Goal: Information Seeking & Learning: Learn about a topic

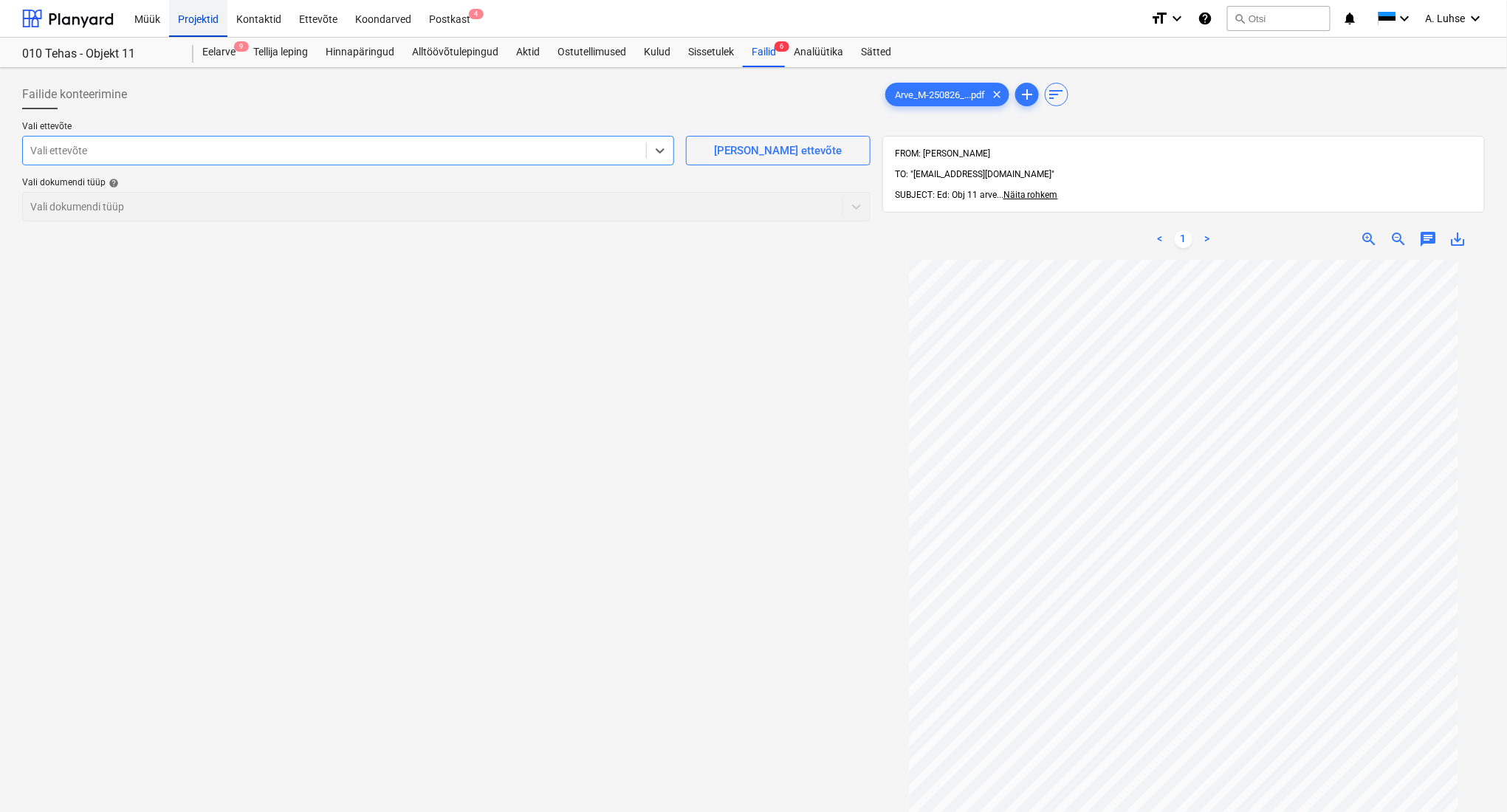
click at [183, 23] on div "Projektid" at bounding box center [198, 18] width 59 height 38
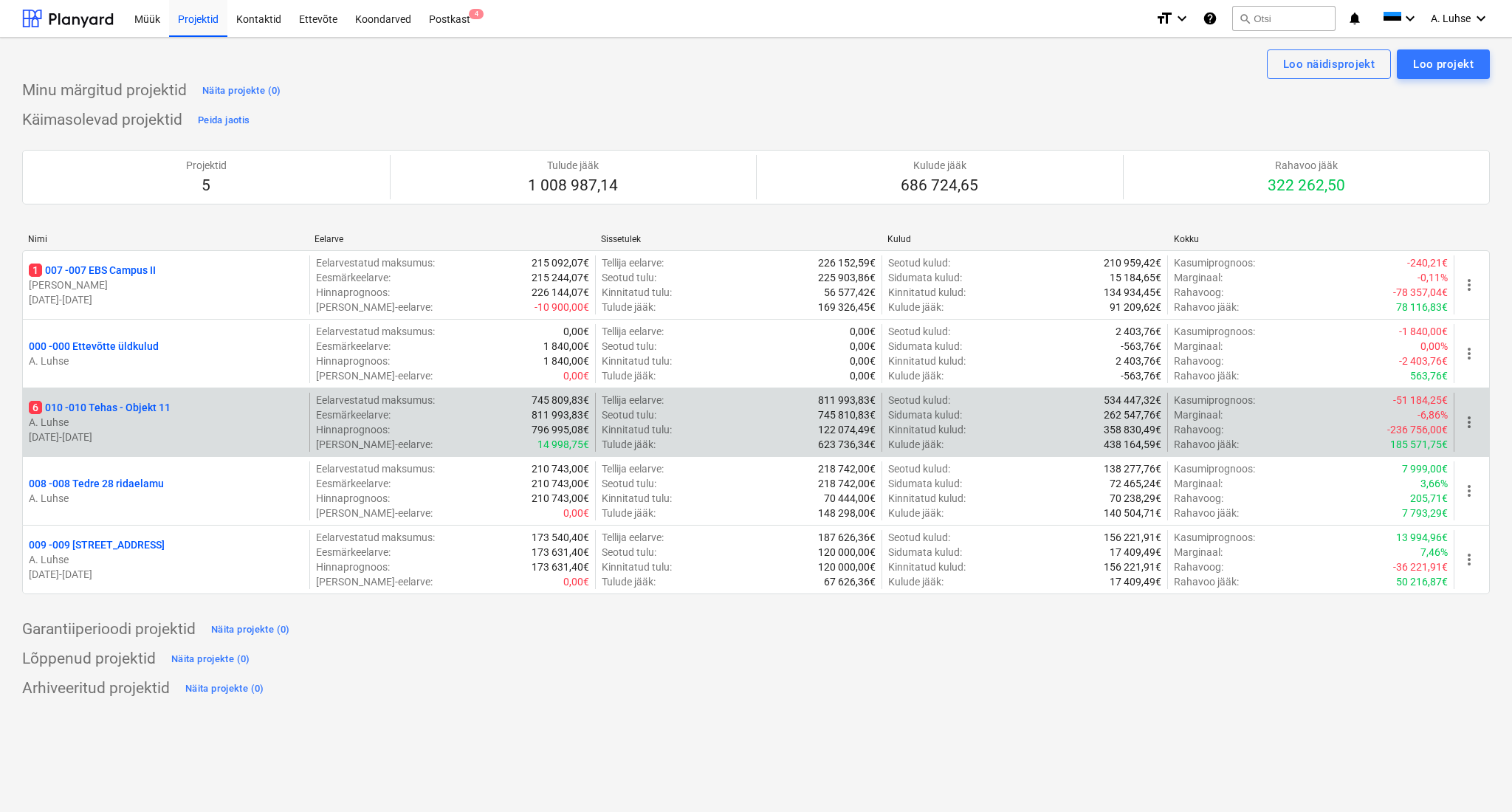
click at [171, 414] on p "6 010 - 010 Tehas - Objekt 11" at bounding box center [99, 408] width 141 height 15
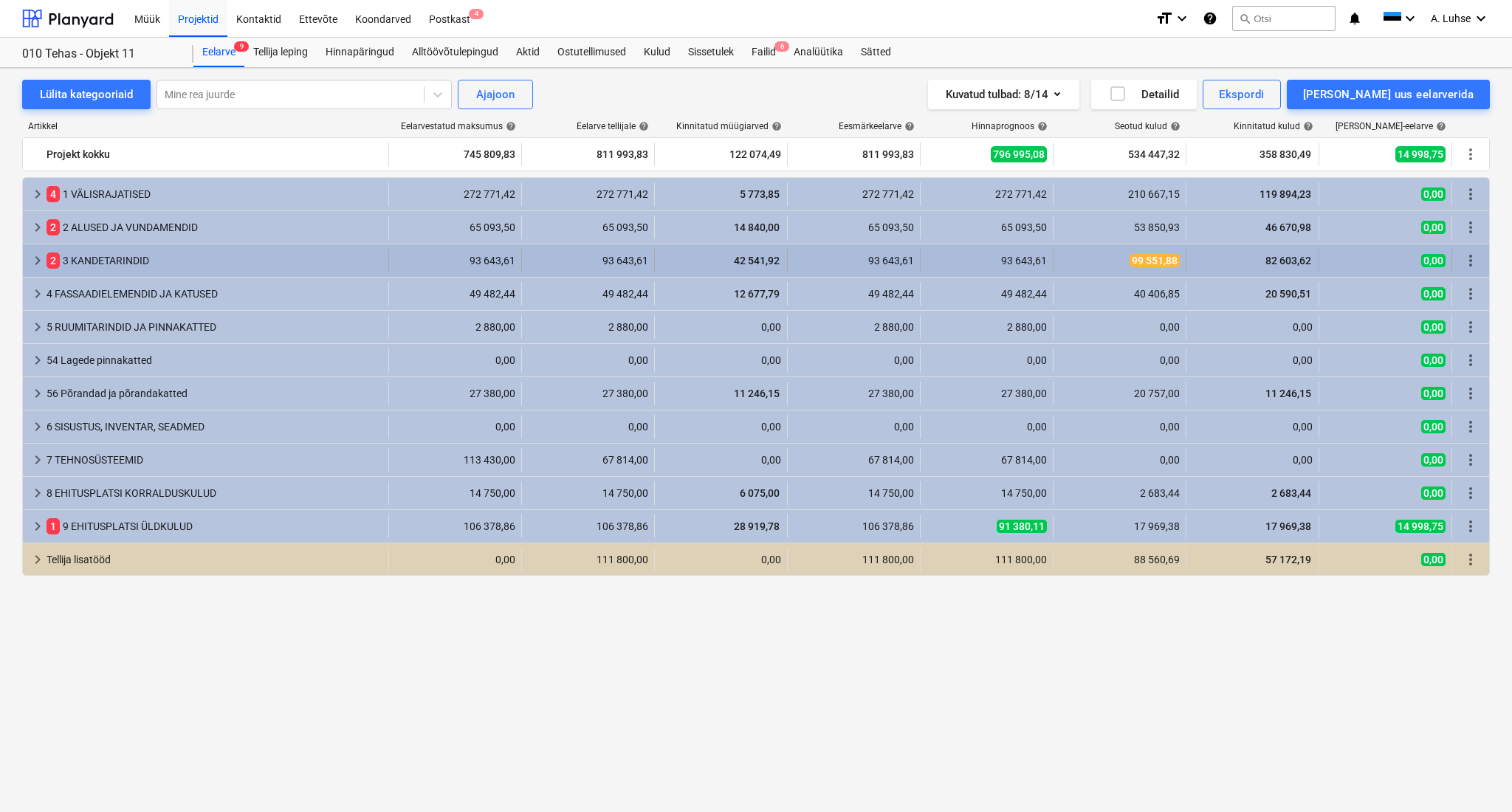
click at [161, 260] on div "2 3 KANDETARINDID" at bounding box center [214, 260] width 336 height 23
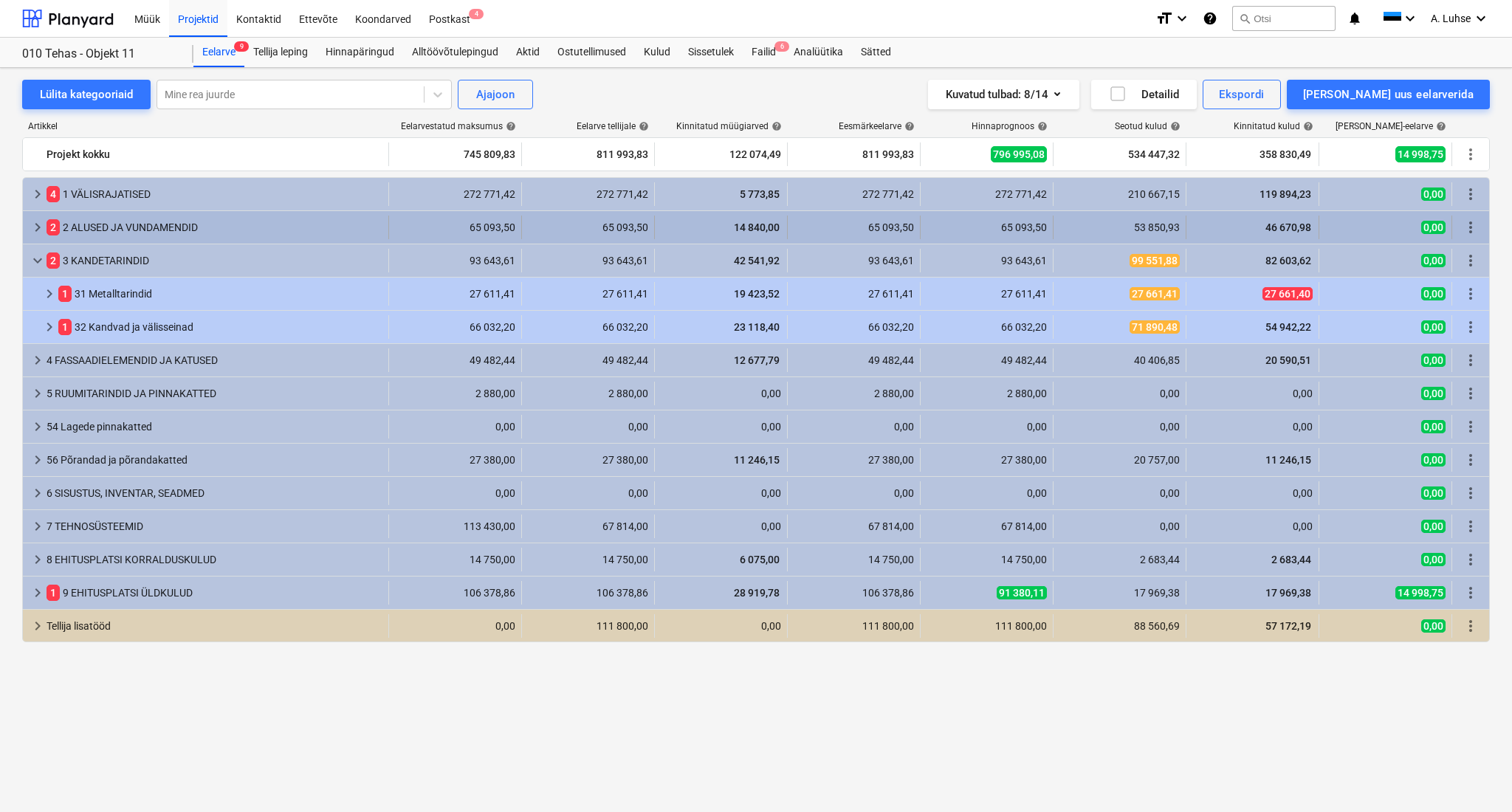
click at [159, 224] on div "2 2 ALUSED JA VUNDAMENDID" at bounding box center [214, 228] width 336 height 23
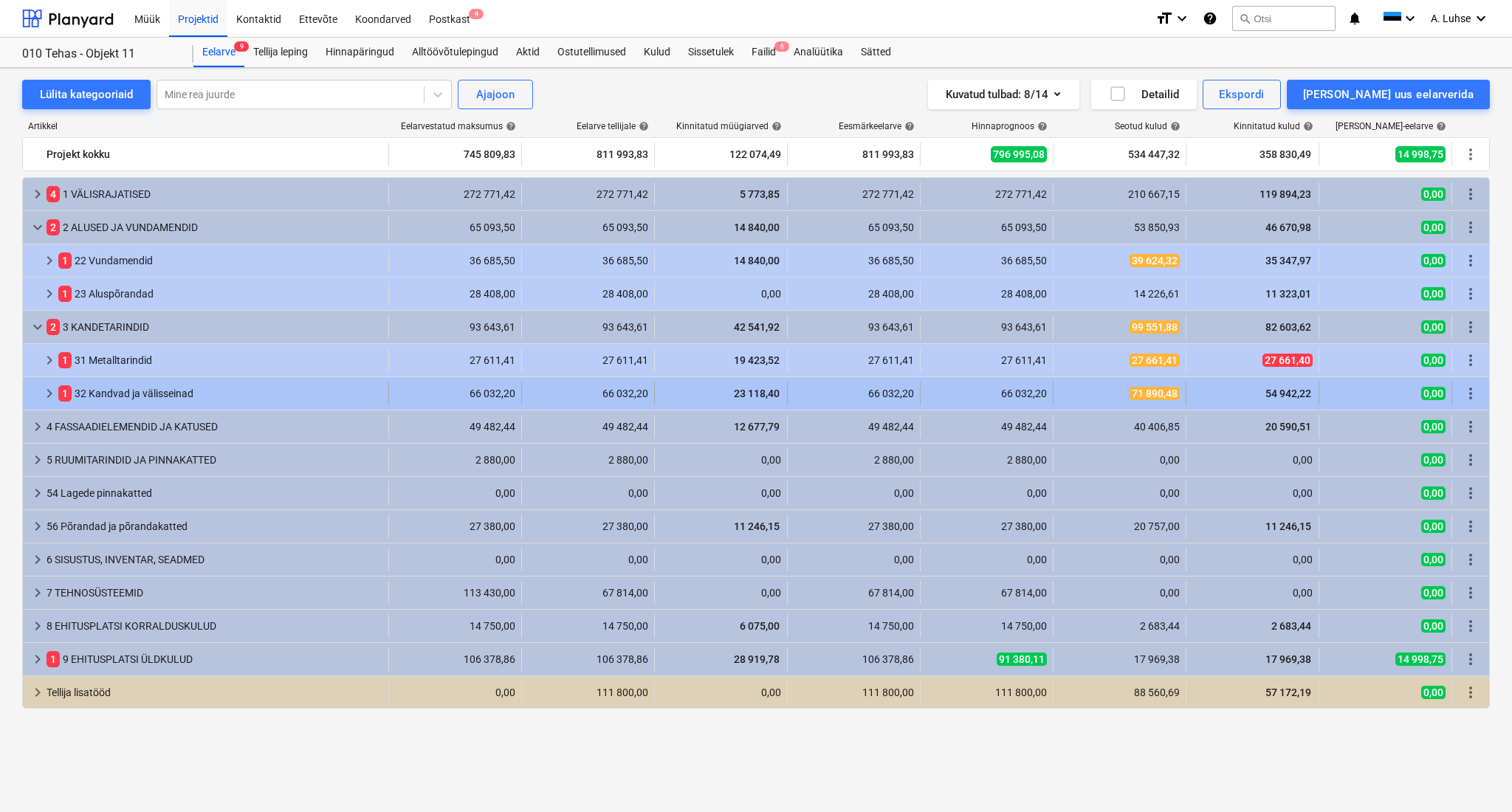
click at [160, 395] on div "1 32 Kandvad ja välisseinad" at bounding box center [220, 393] width 324 height 23
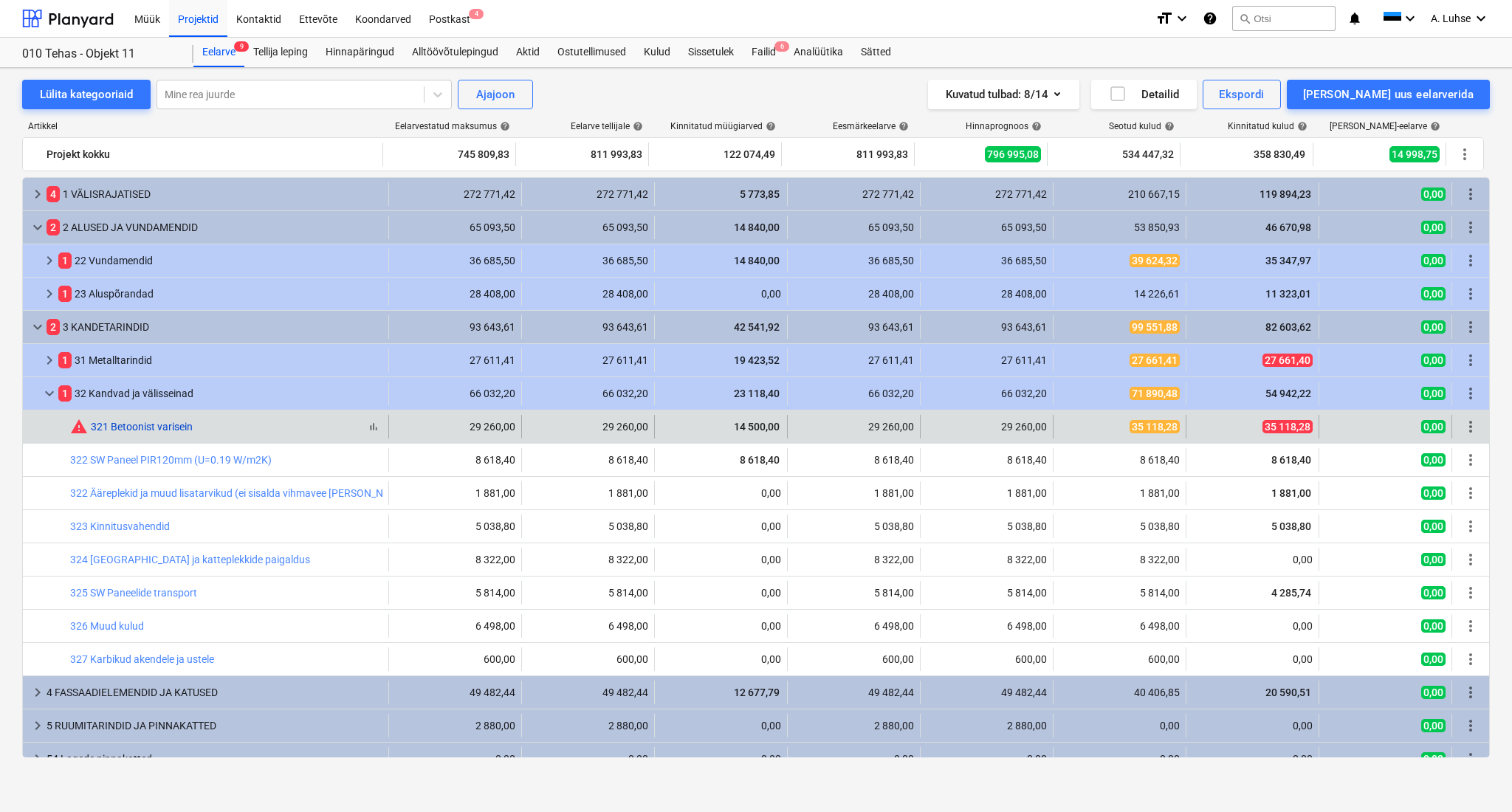
click at [161, 429] on link "321 Betoonist varisein" at bounding box center [141, 427] width 102 height 12
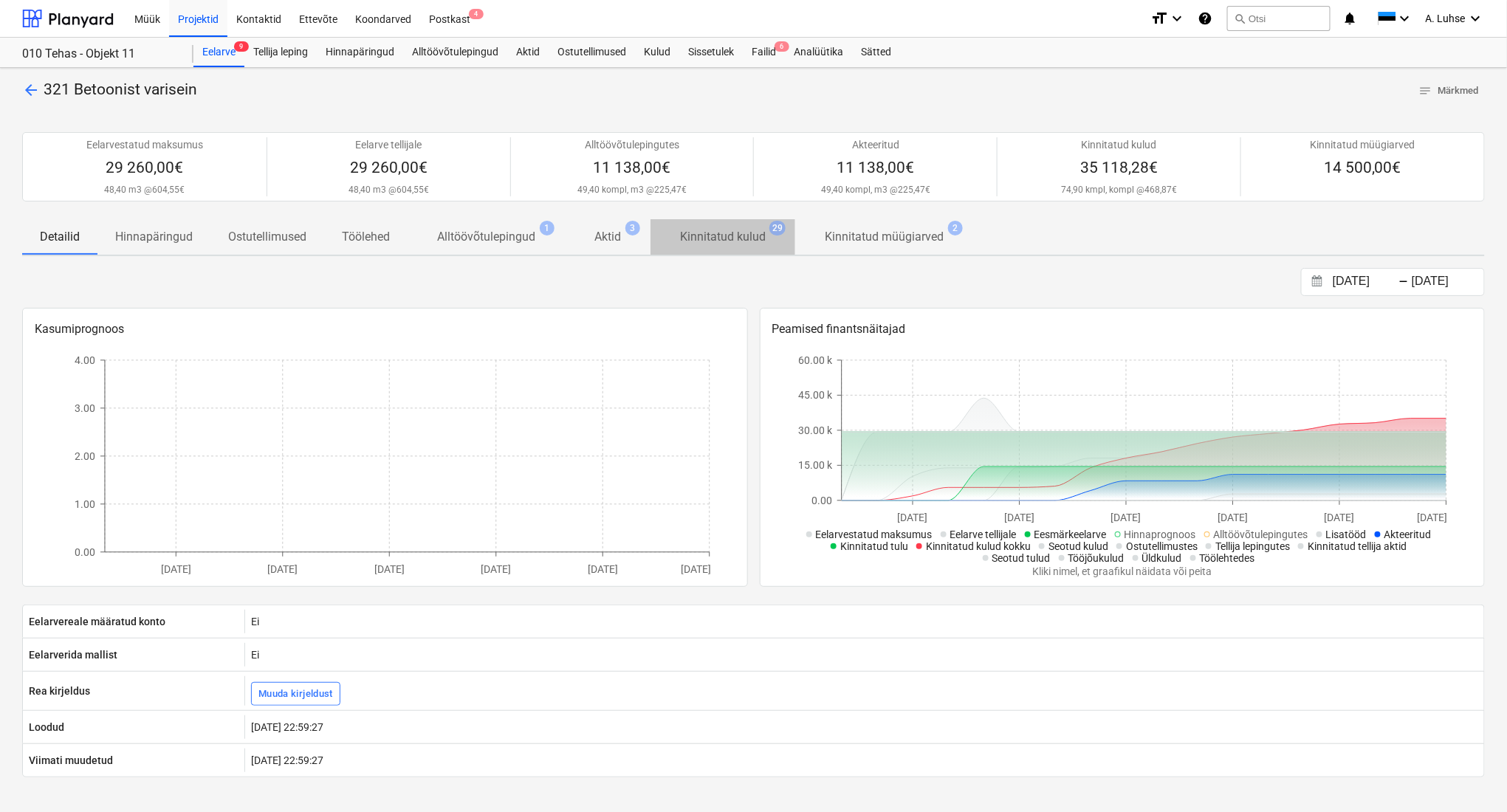
click at [730, 244] on p "Kinnitatud kulud" at bounding box center [723, 237] width 85 height 18
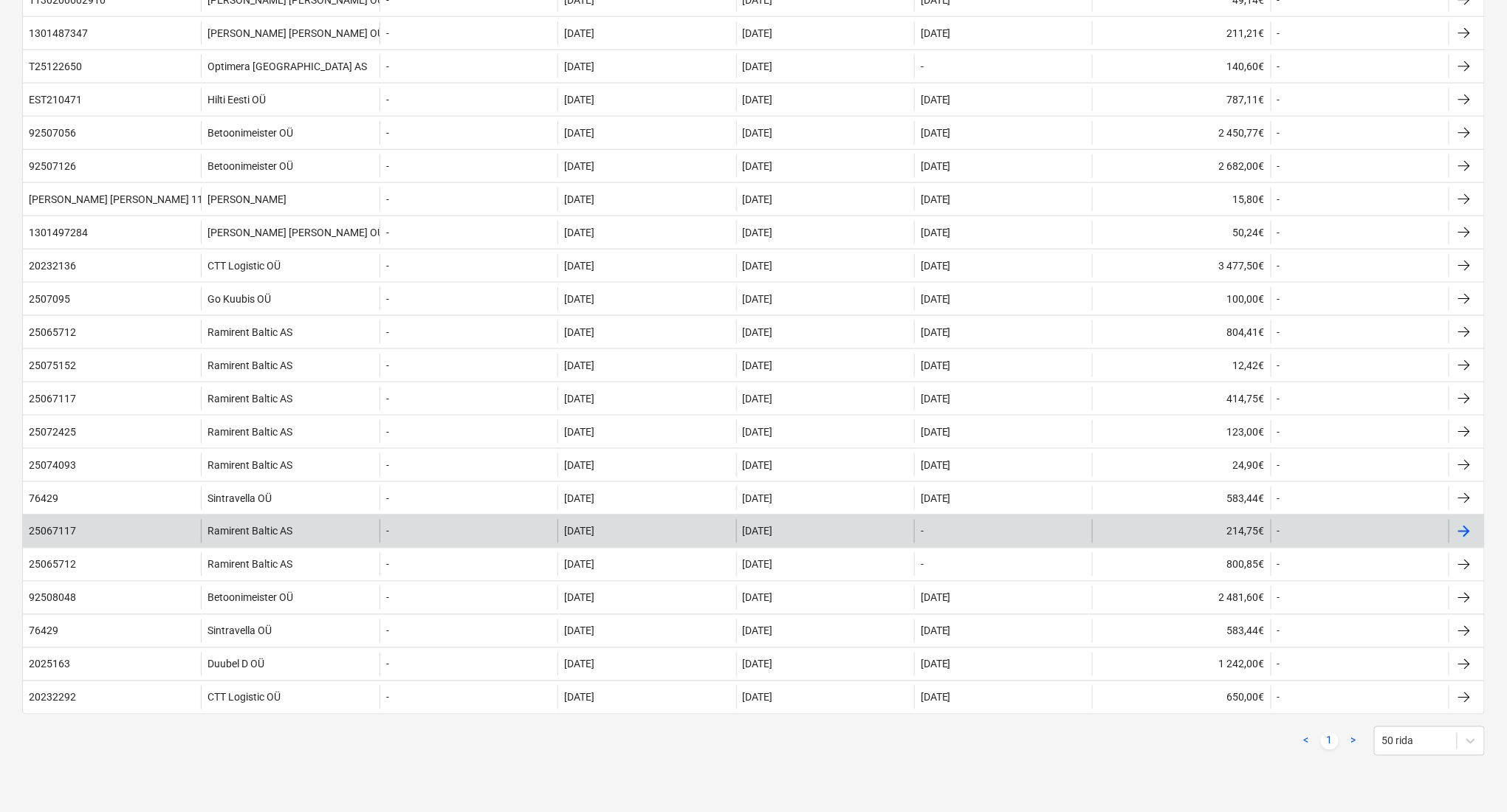
scroll to position [591, 0]
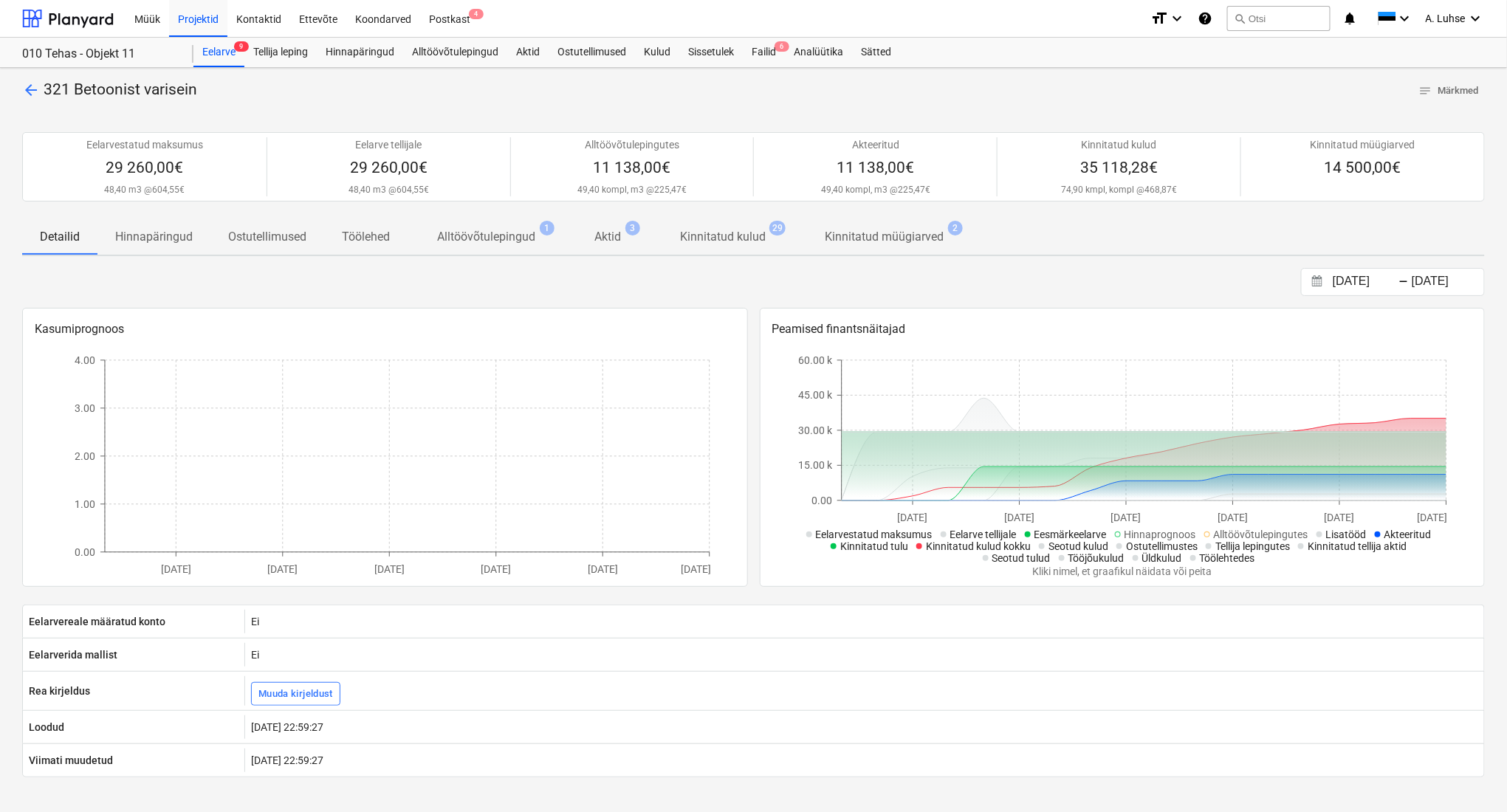
click at [728, 236] on p "Kinnitatud kulud" at bounding box center [723, 237] width 85 height 18
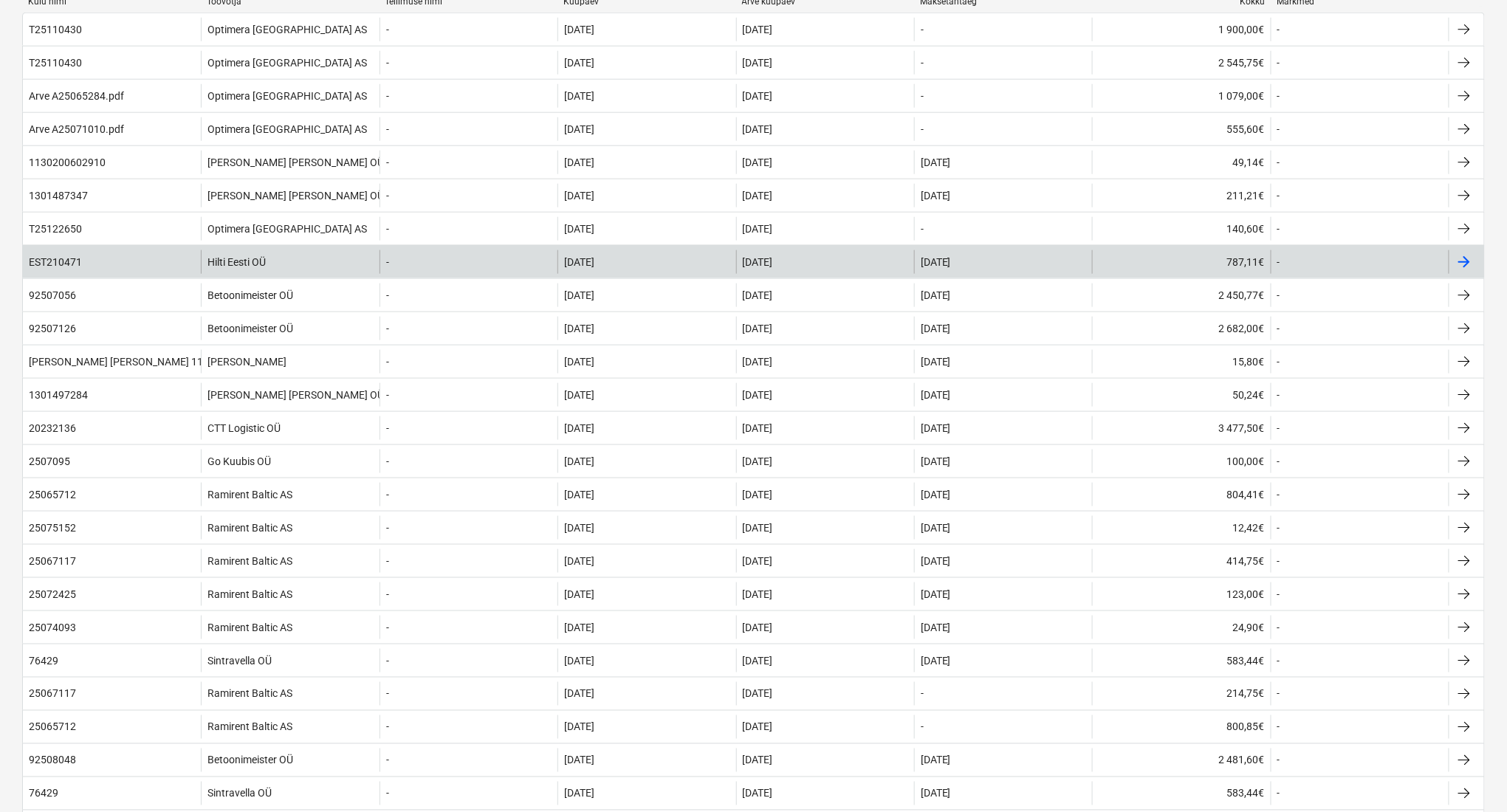
scroll to position [591, 0]
click at [274, 267] on div "Hilti Eesti OÜ" at bounding box center [290, 260] width 178 height 23
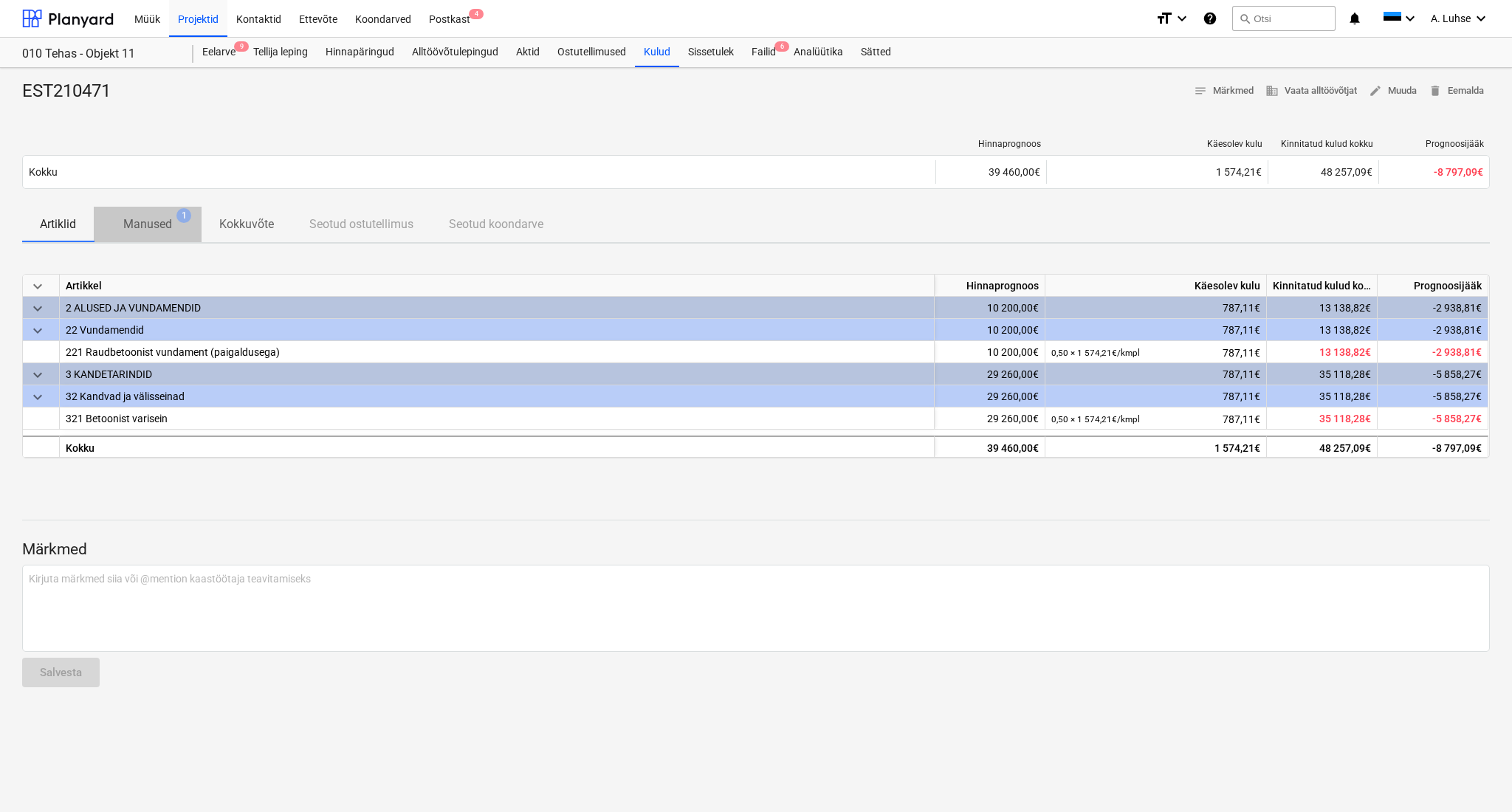
click at [150, 229] on p "Manused" at bounding box center [147, 224] width 49 height 18
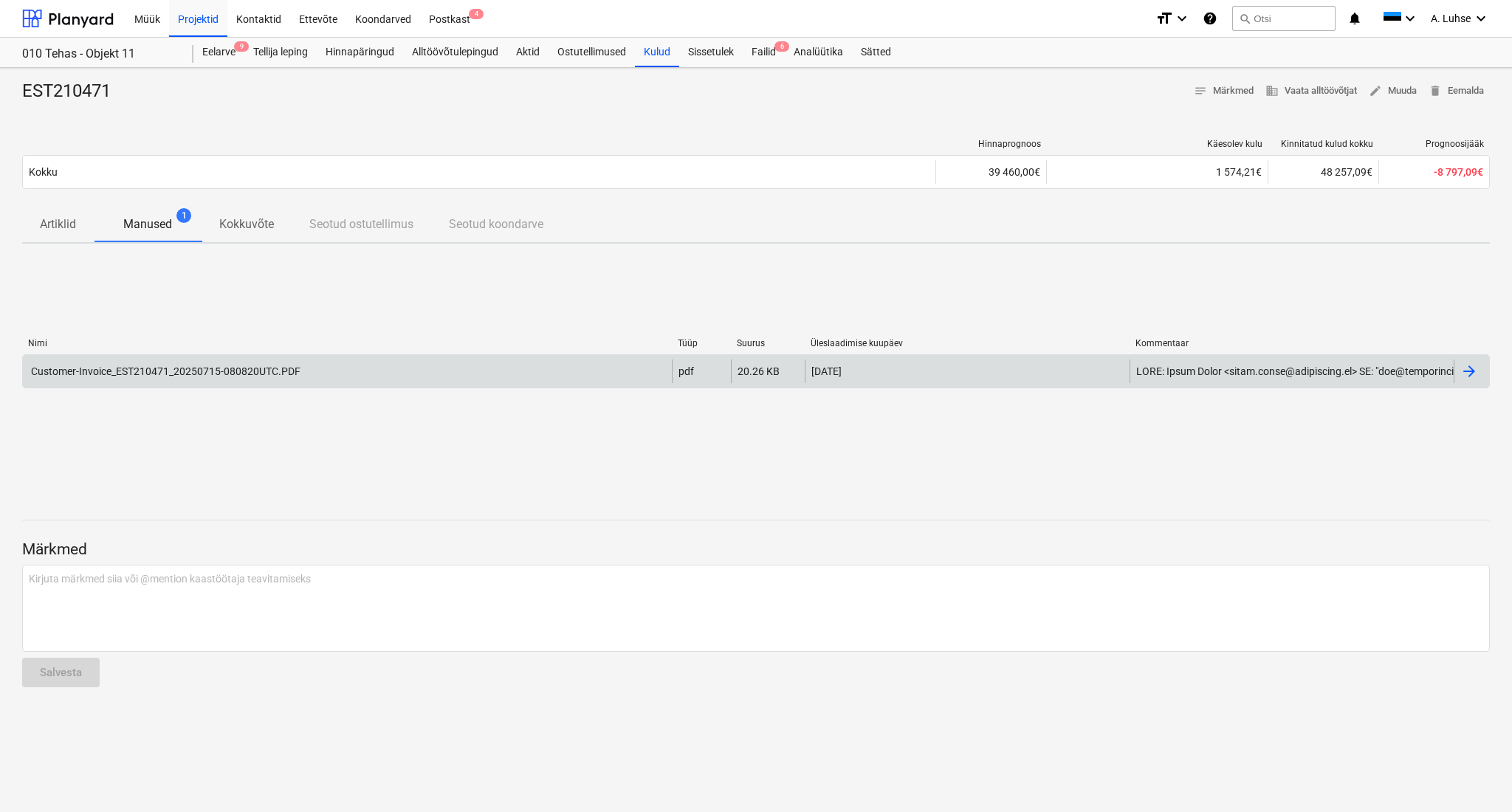
click at [284, 375] on div "Customer-Invoice_EST210471_20250715-080820UTC.PDF" at bounding box center [164, 372] width 272 height 12
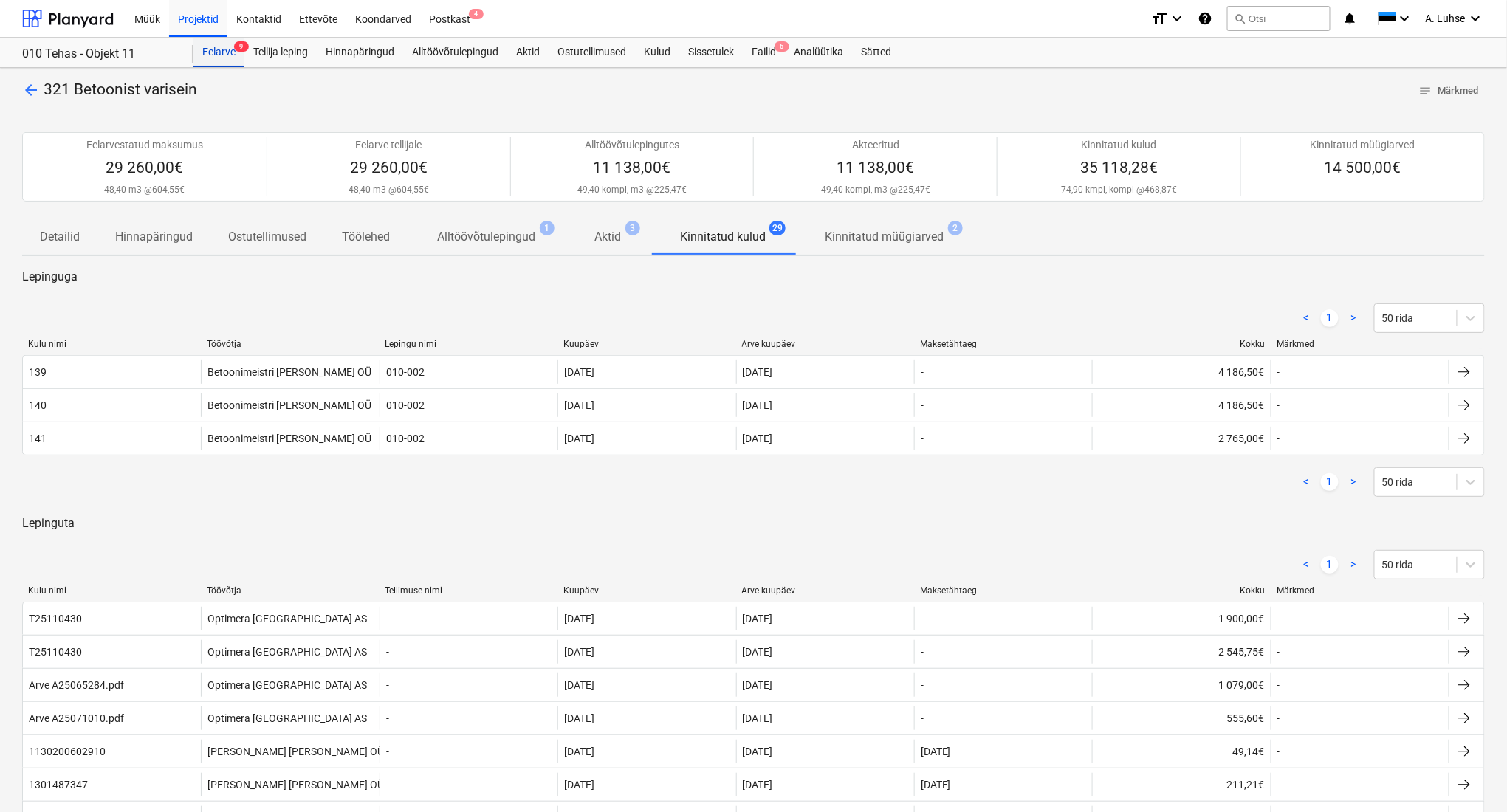
click at [217, 52] on div "Eelarve 9" at bounding box center [219, 52] width 51 height 29
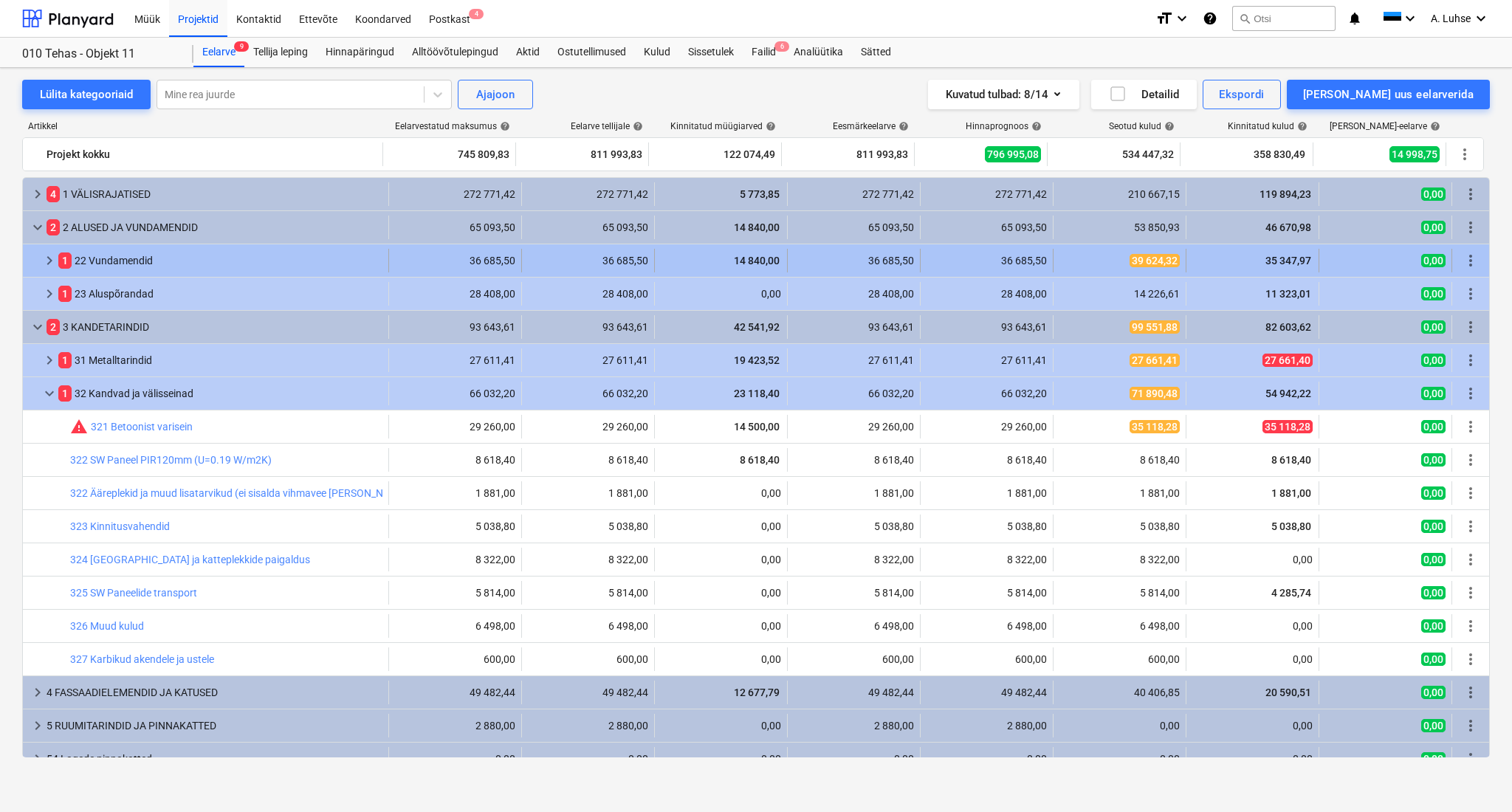
click at [265, 265] on div "1 22 Vundamendid" at bounding box center [220, 260] width 324 height 23
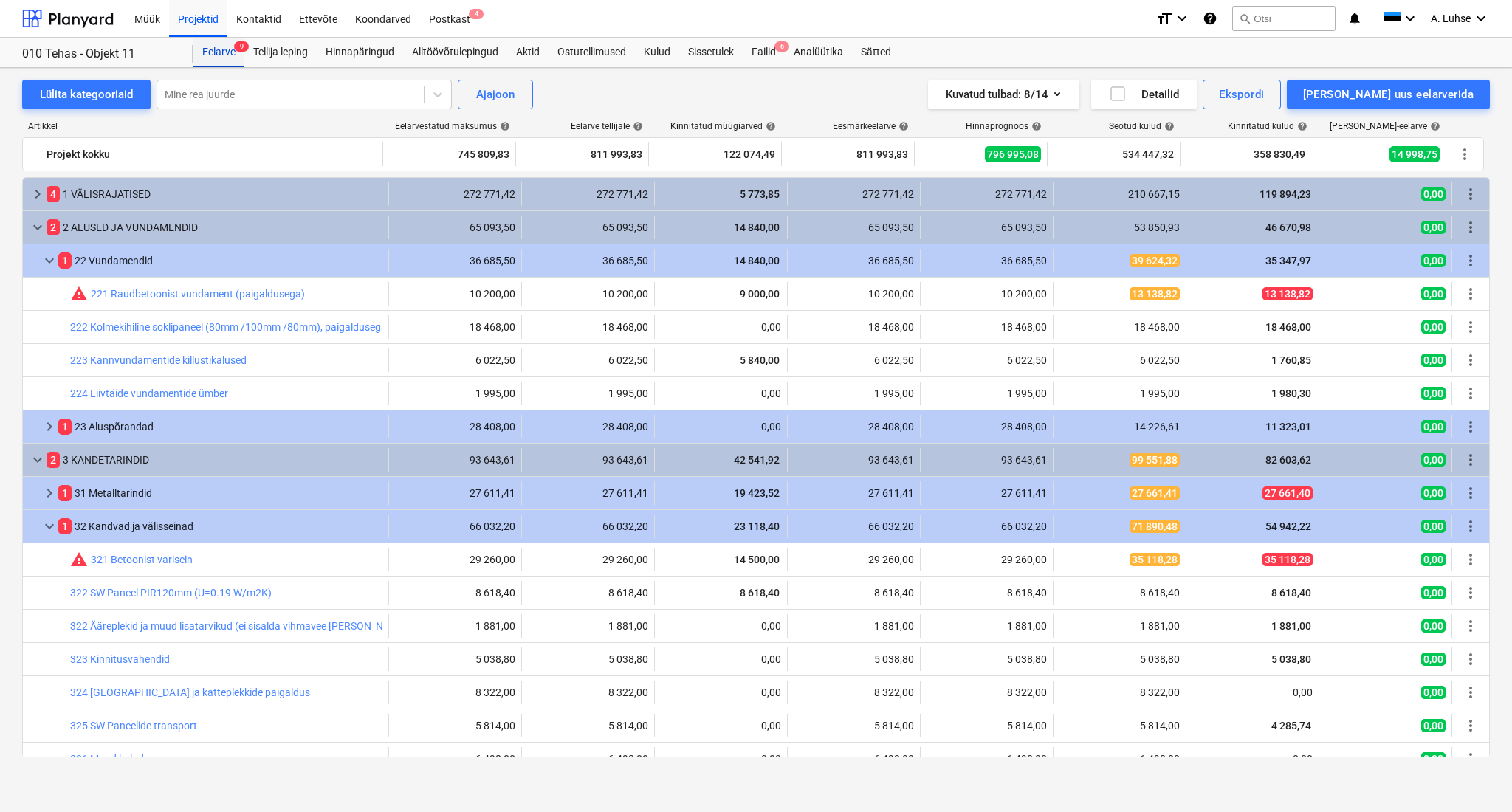
click at [223, 58] on div "Eelarve 9" at bounding box center [219, 52] width 51 height 29
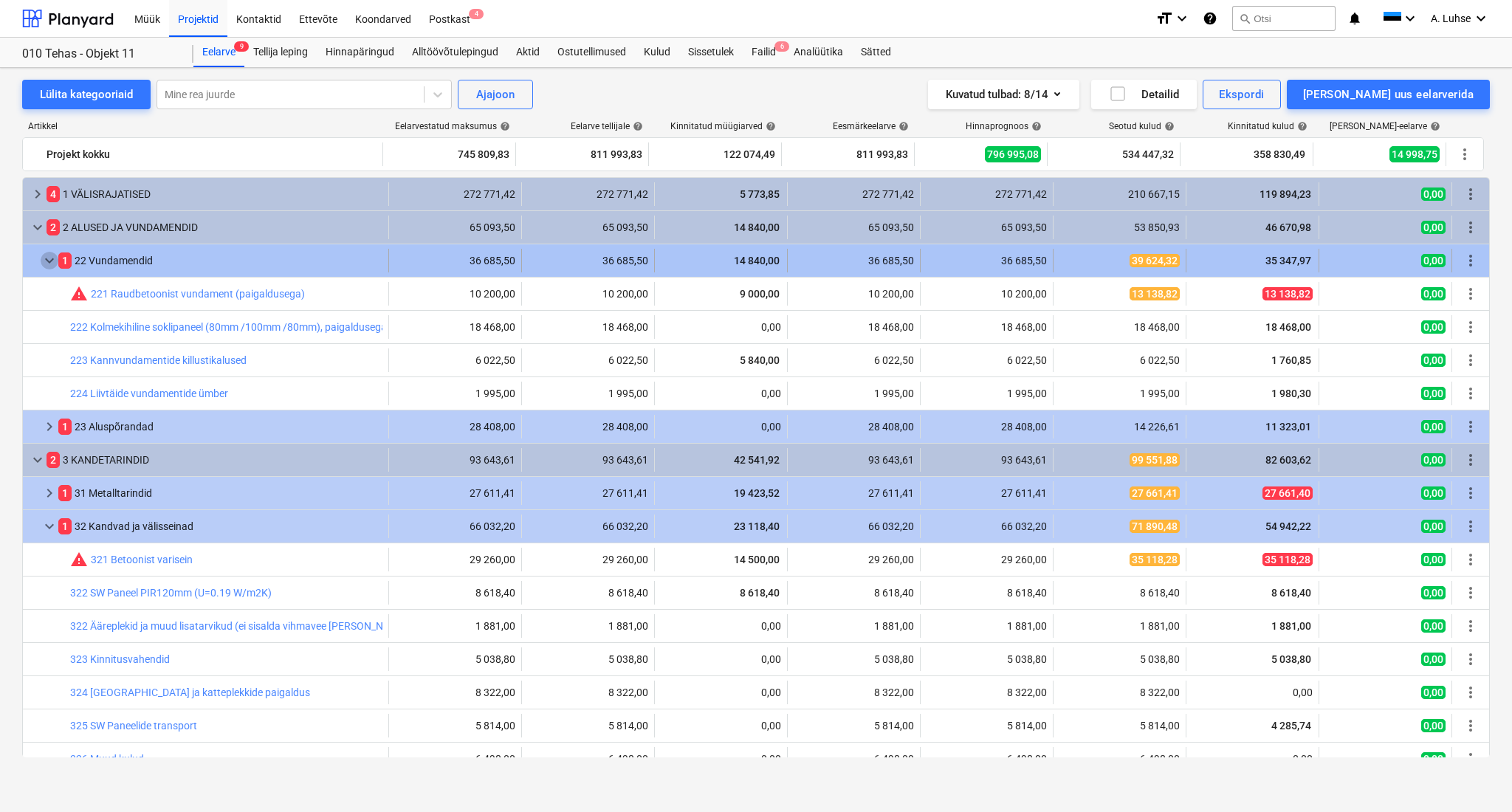
click at [45, 258] on span "keyboard_arrow_down" at bounding box center [49, 260] width 18 height 18
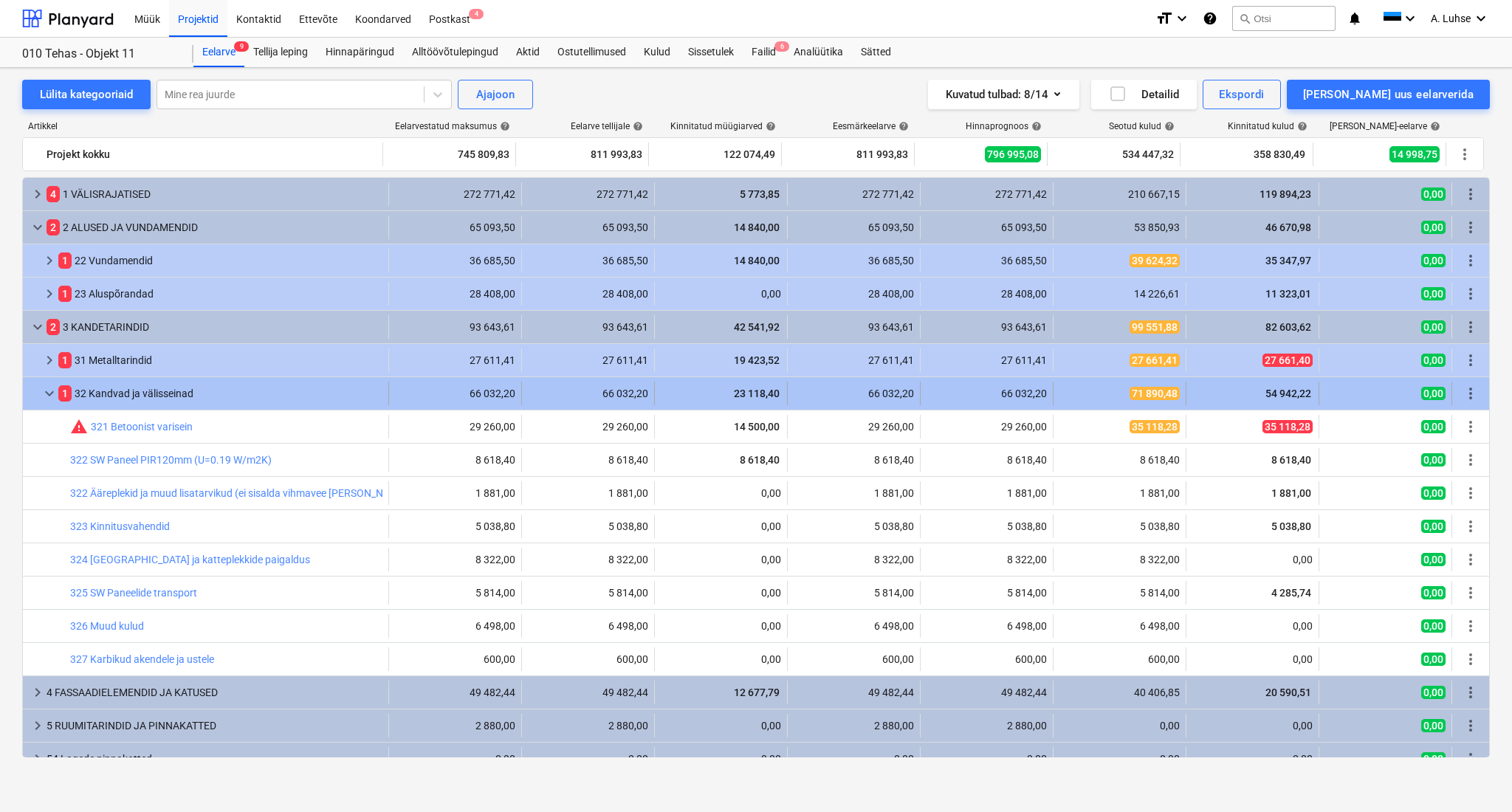
click at [43, 396] on span "keyboard_arrow_down" at bounding box center [49, 393] width 18 height 18
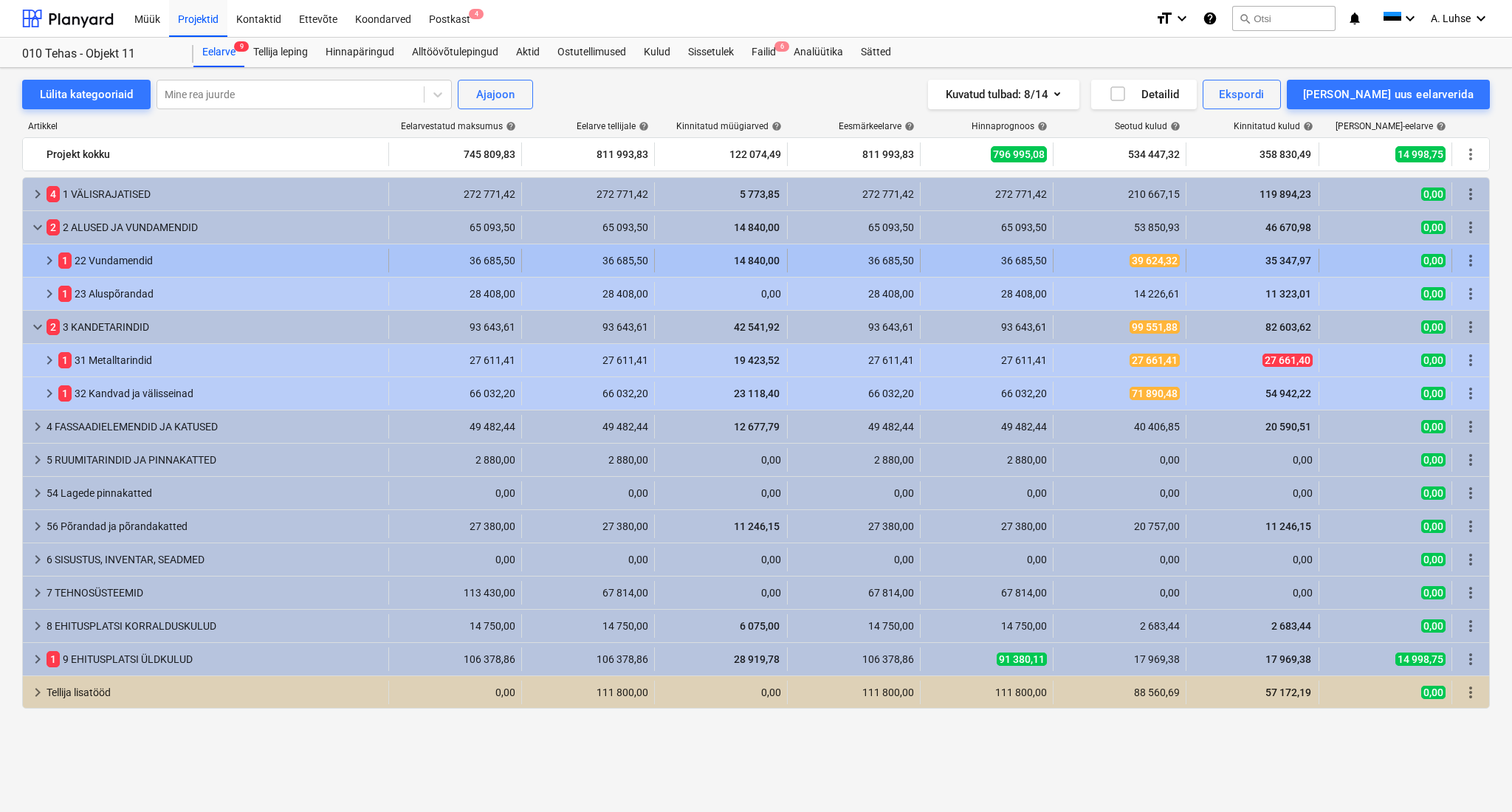
click at [147, 254] on div "1 22 Vundamendid" at bounding box center [220, 260] width 324 height 23
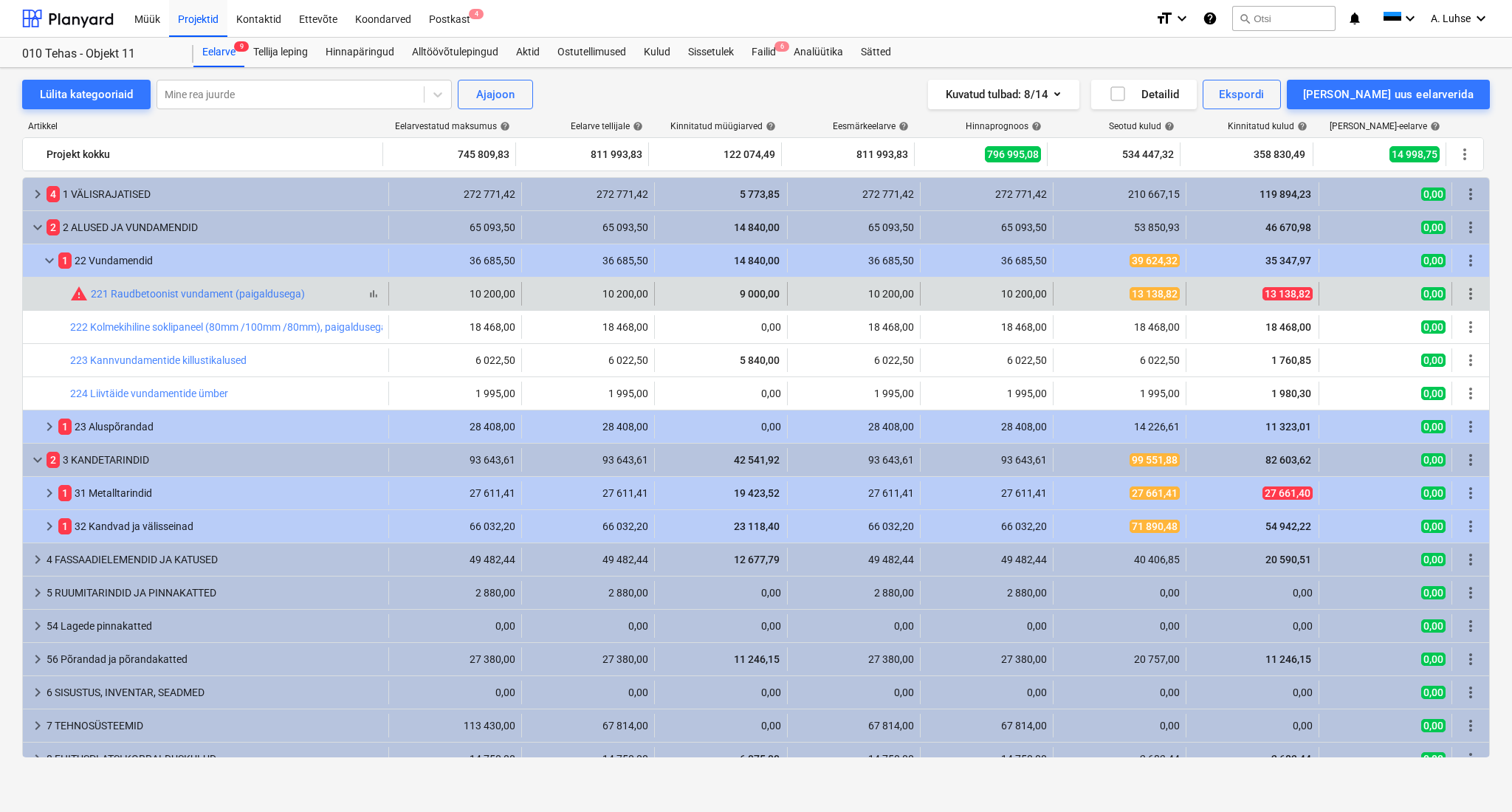
click at [192, 301] on div "warning 221 Raudbetoonist vundament (paigaldusega)" at bounding box center [188, 293] width 234 height 18
click at [176, 295] on link "221 Raudbetoonist vundament (paigaldusega)" at bounding box center [198, 294] width 214 height 12
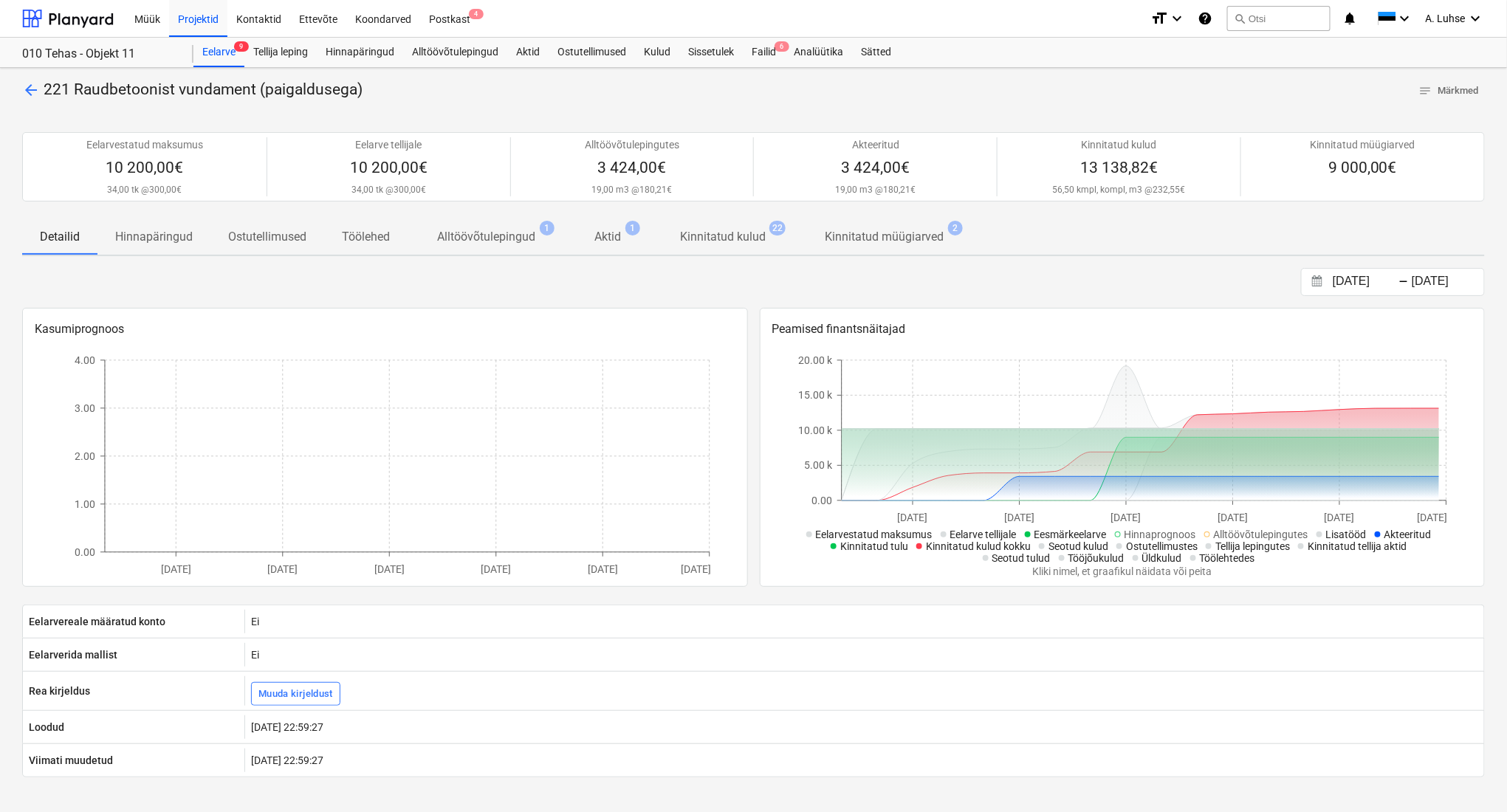
click at [714, 248] on span "Kinnitatud kulud 22" at bounding box center [723, 236] width 145 height 28
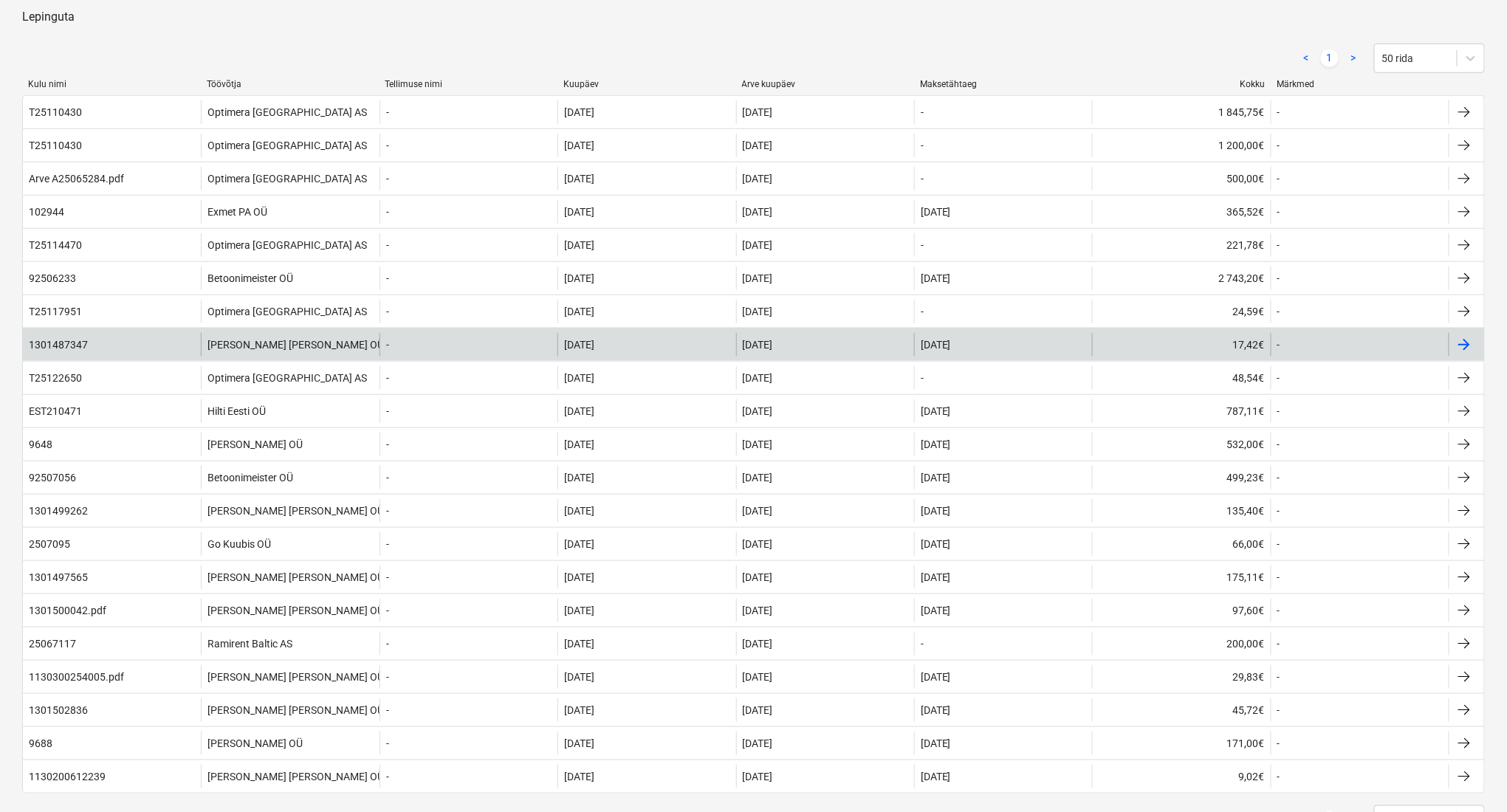
scroll to position [393, 0]
